Goal: Information Seeking & Learning: Learn about a topic

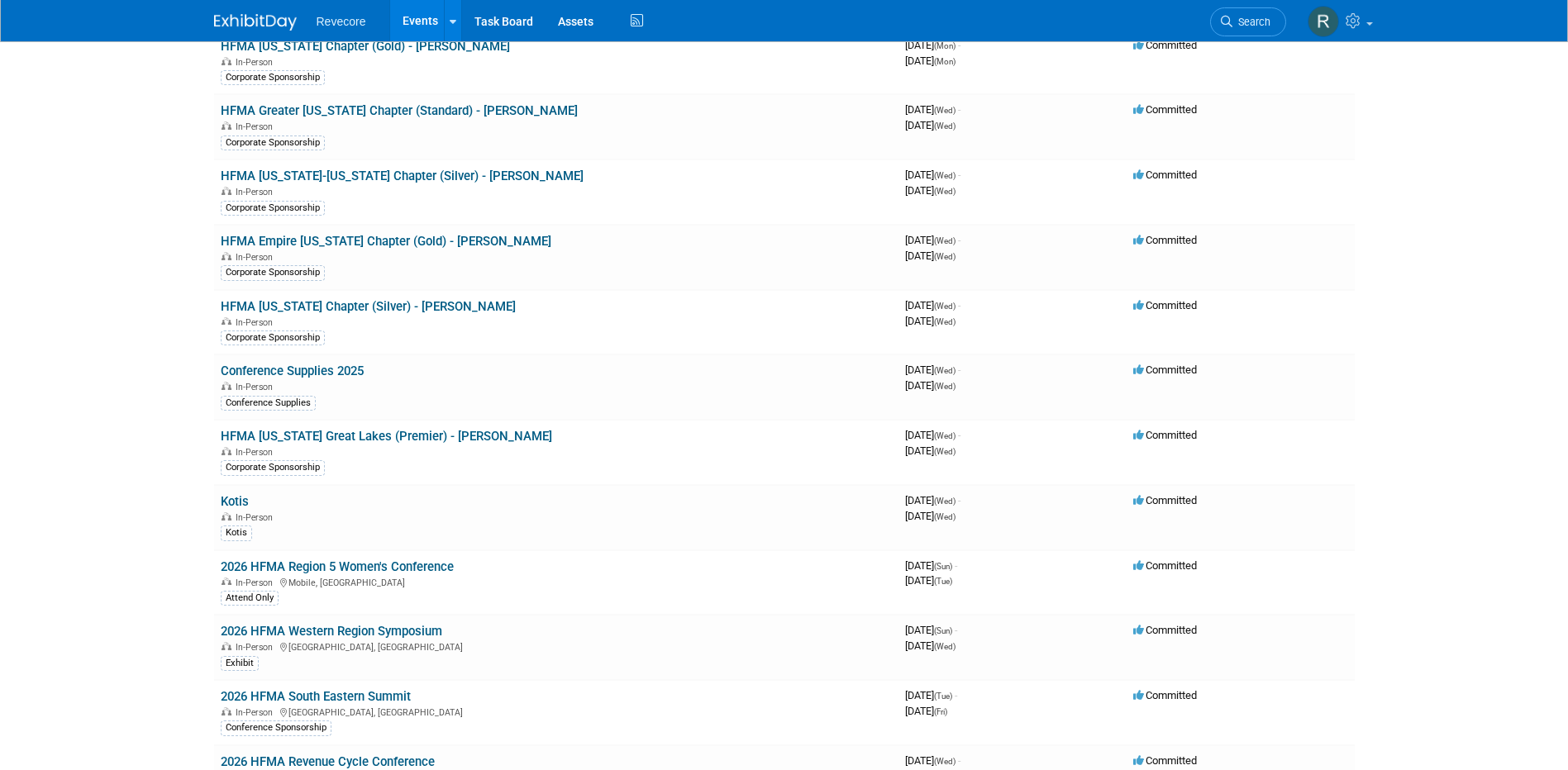
scroll to position [1404, 0]
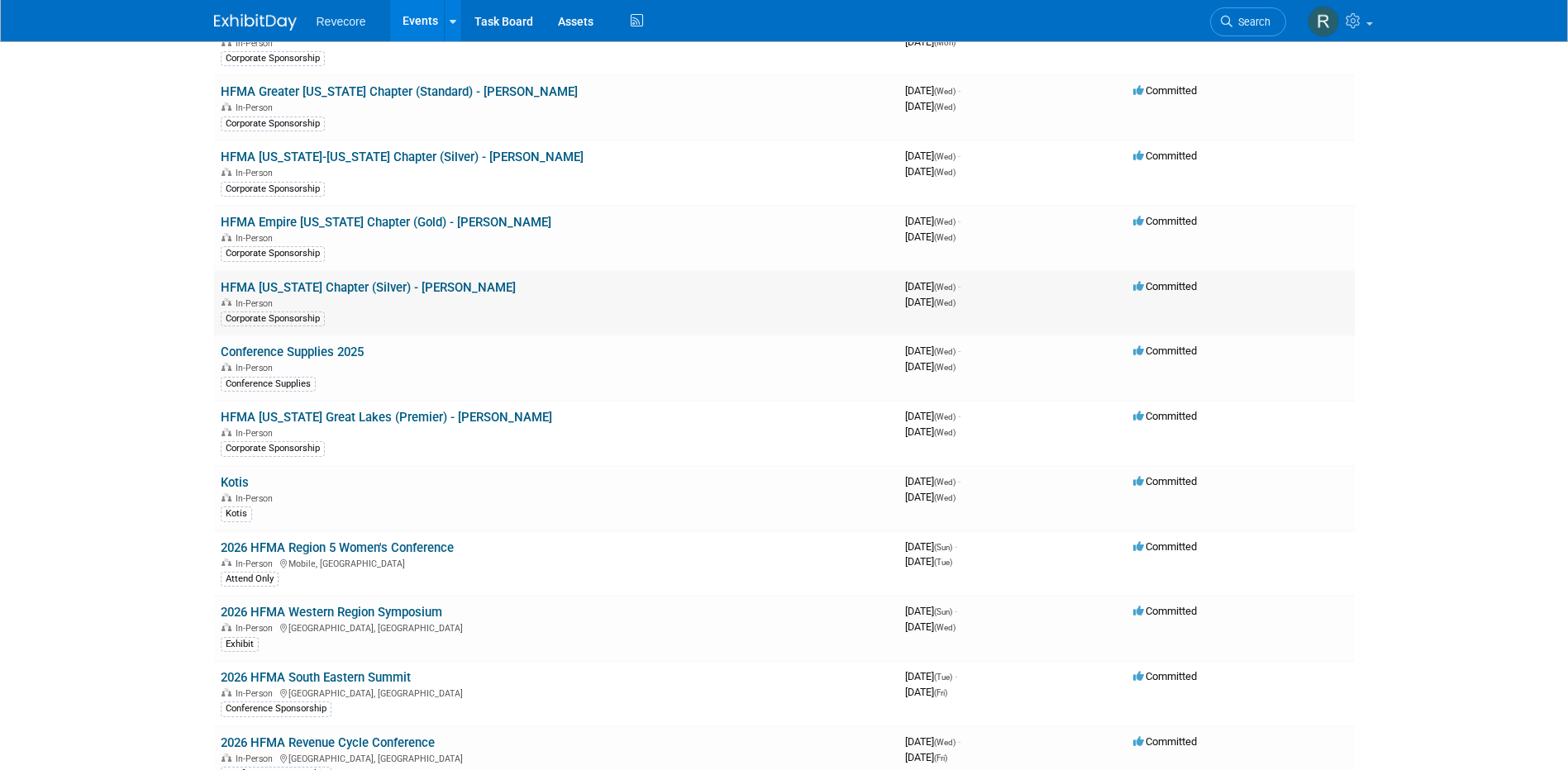
click at [356, 280] on link "HFMA [US_STATE] Chapter (Silver) - [PERSON_NAME]" at bounding box center [368, 287] width 295 height 15
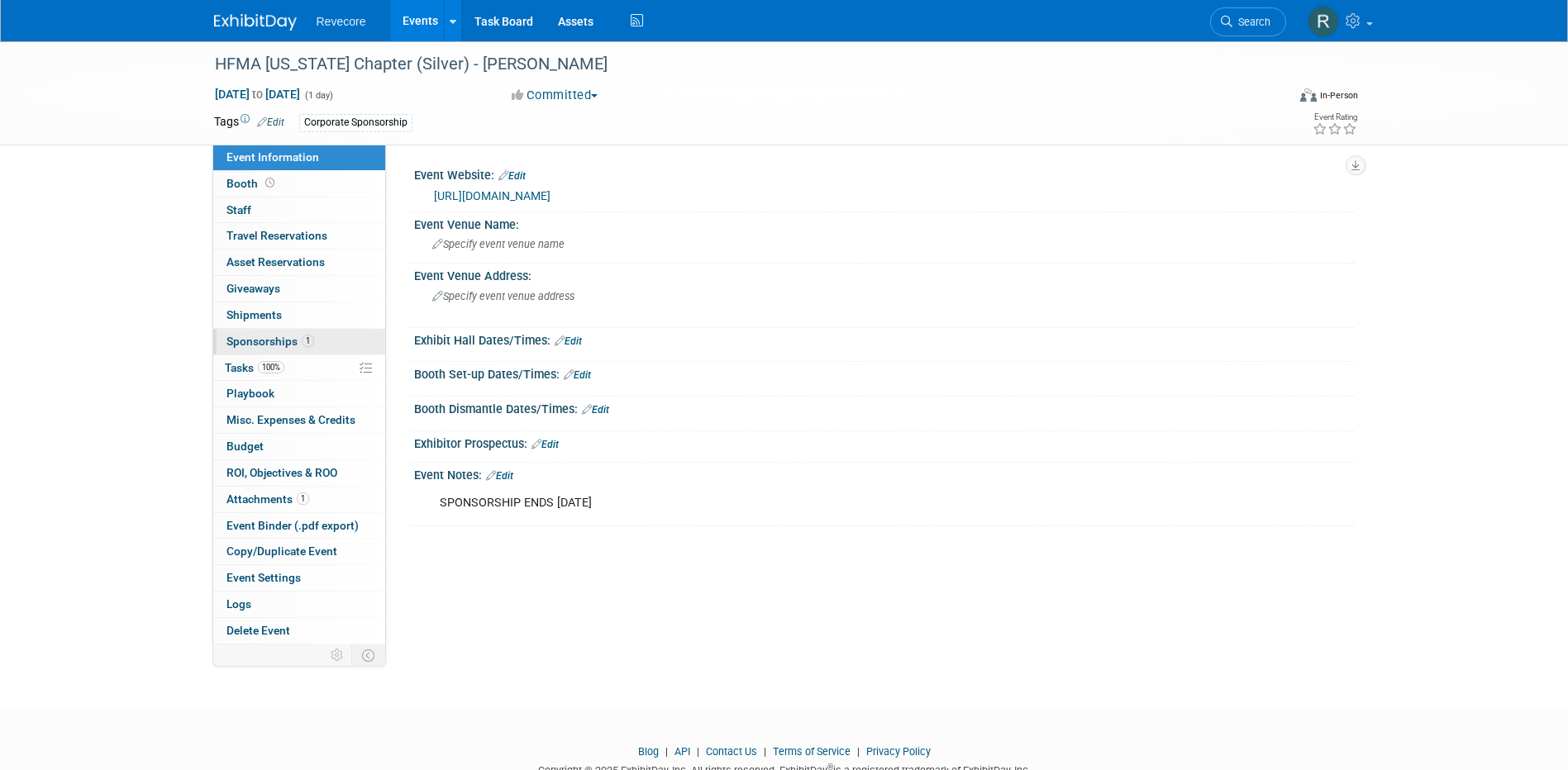
click at [321, 333] on link "1 Sponsorships 1" at bounding box center [299, 341] width 172 height 26
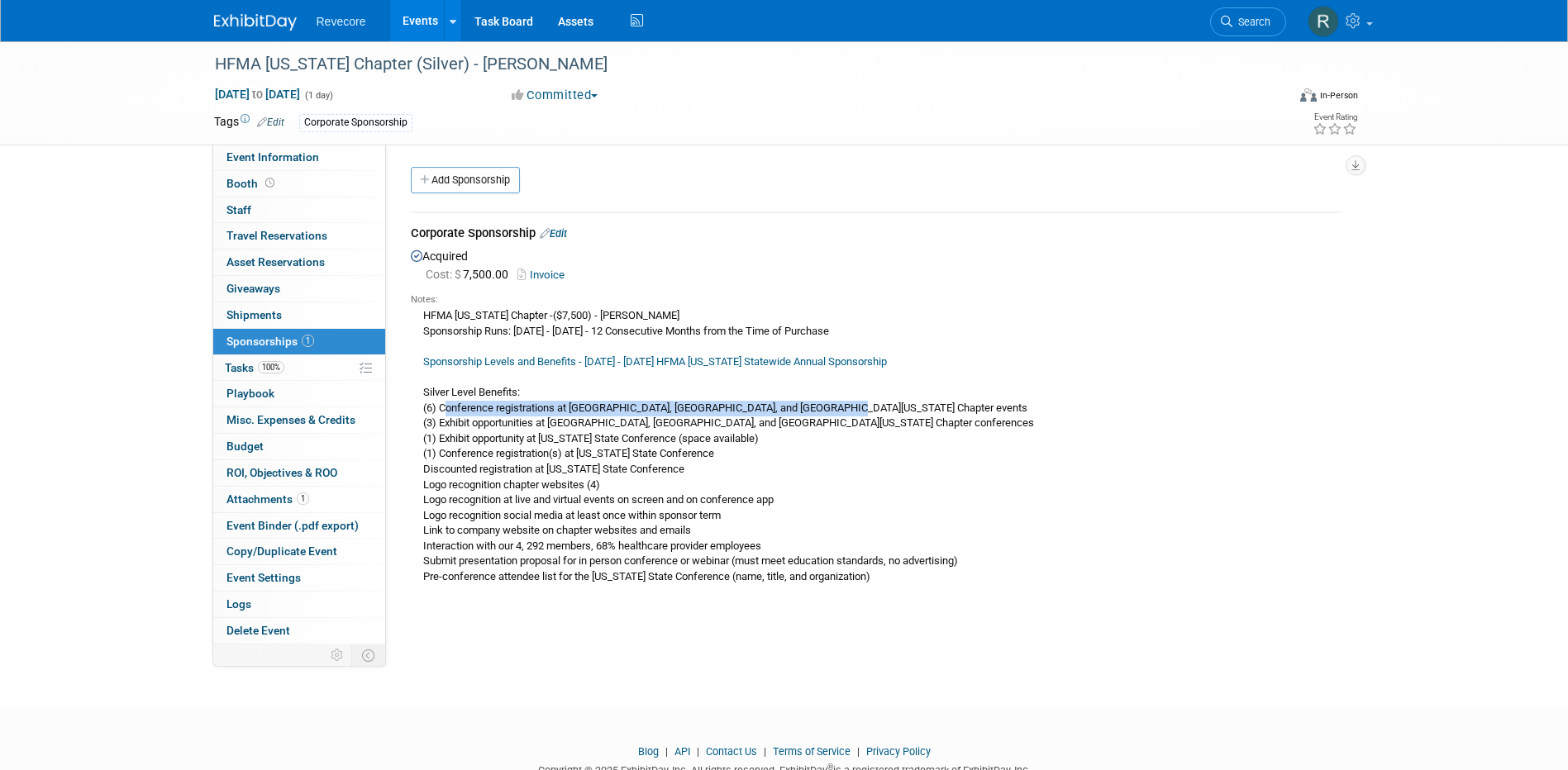
drag, startPoint x: 446, startPoint y: 403, endPoint x: 862, endPoint y: 413, distance: 416.1
click at [862, 413] on div "HFMA Texas Chapter -($7,500) - Ashley Sanders Sponsorship Runs: April 1, 2025 -…" at bounding box center [876, 445] width 931 height 278
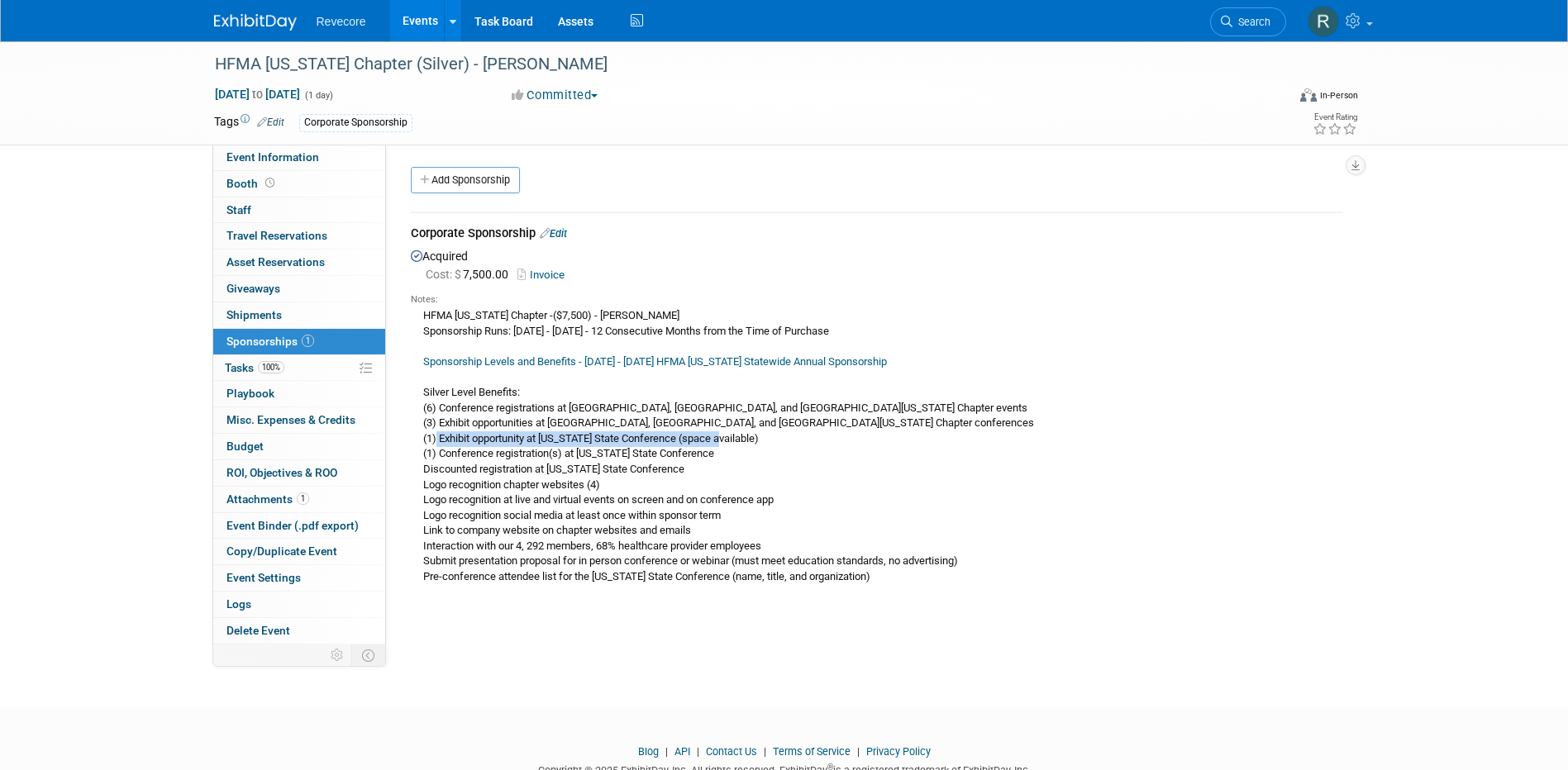
drag, startPoint x: 437, startPoint y: 434, endPoint x: 723, endPoint y: 433, distance: 286.0
click at [723, 433] on div "HFMA Texas Chapter -($7,500) - Ashley Sanders Sponsorship Runs: April 1, 2025 -…" at bounding box center [876, 445] width 931 height 278
drag, startPoint x: 479, startPoint y: 457, endPoint x: 697, endPoint y: 454, distance: 218.0
click at [697, 454] on div "HFMA Texas Chapter -($7,500) - Ashley Sanders Sponsorship Runs: April 1, 2025 -…" at bounding box center [876, 445] width 931 height 278
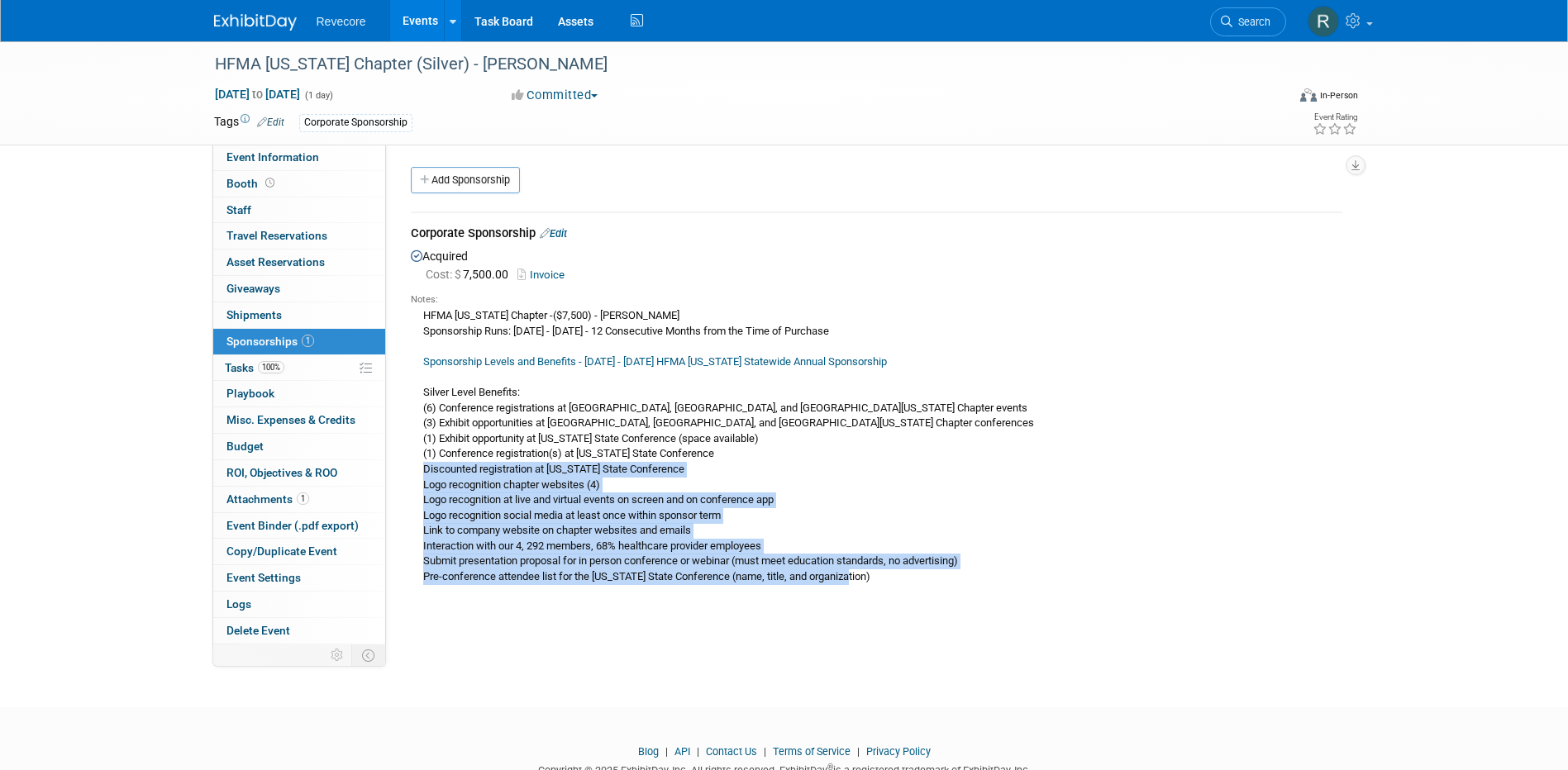
drag, startPoint x: 417, startPoint y: 471, endPoint x: 1006, endPoint y: 582, distance: 599.4
click at [1006, 582] on div "HFMA Texas Chapter -($7,500) - Ashley Sanders Sponsorship Runs: April 1, 2025 -…" at bounding box center [876, 445] width 931 height 278
